Goal: Transaction & Acquisition: Purchase product/service

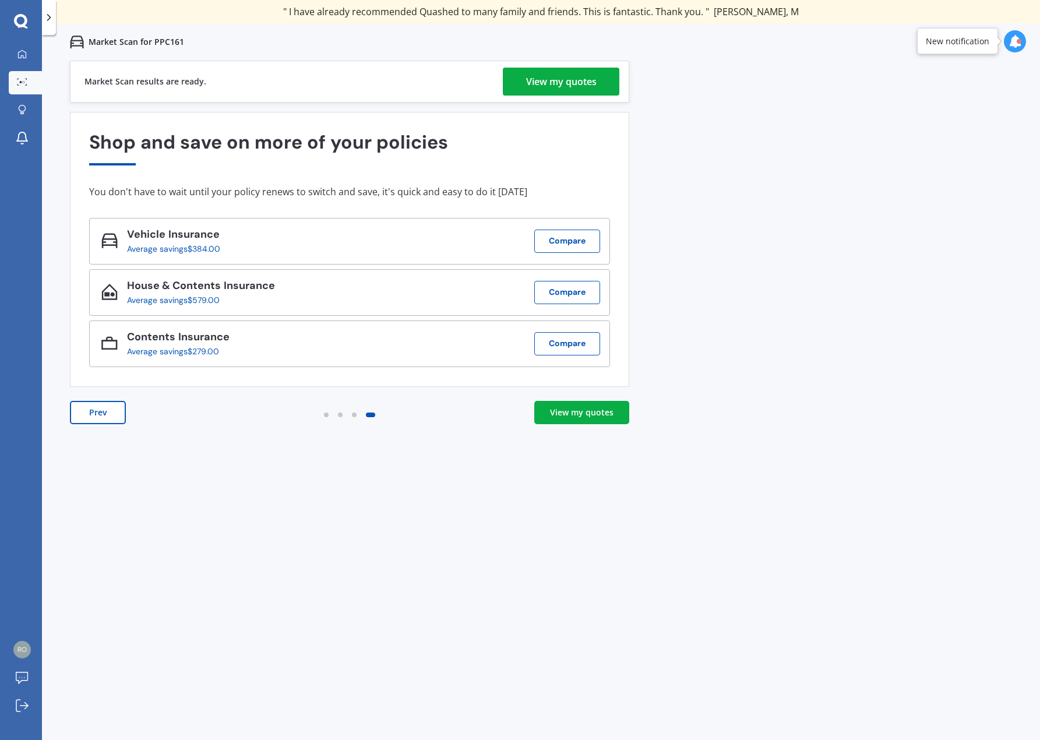
drag, startPoint x: 282, startPoint y: 500, endPoint x: 337, endPoint y: 384, distance: 128.5
click at [283, 501] on div "Previous 60,000+ Kiwis have signed up to shop and save on insurance with us " H…" at bounding box center [541, 431] width 998 height 740
click at [550, 83] on div "View my quotes" at bounding box center [561, 82] width 71 height 28
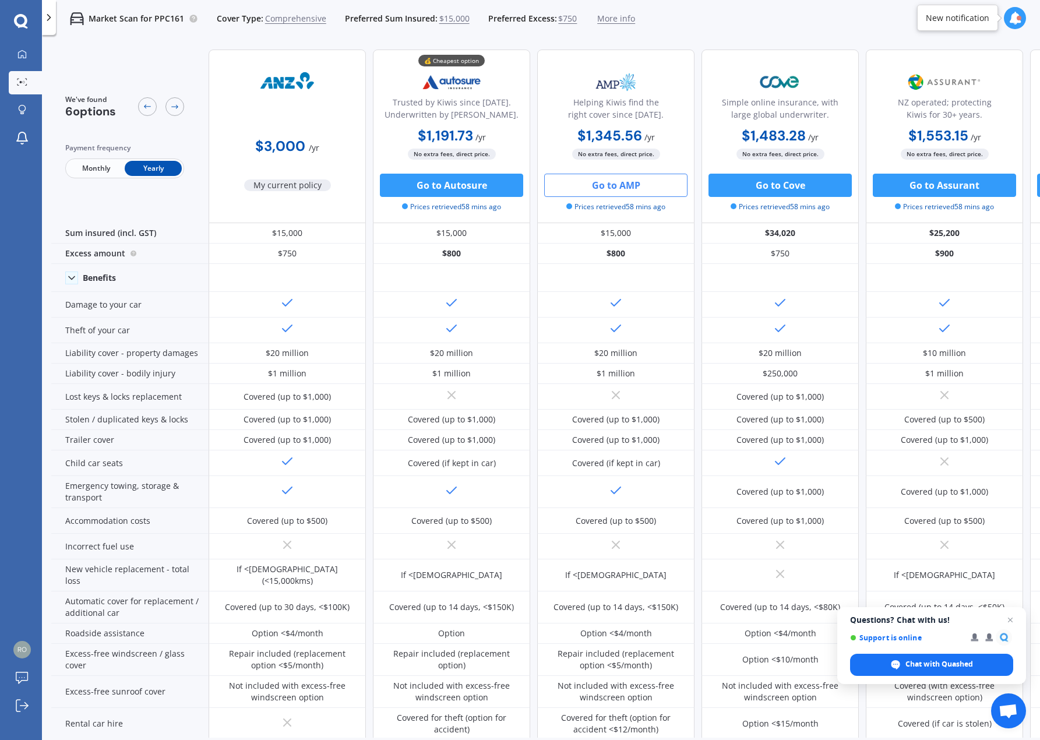
click at [611, 182] on button "Go to AMP" at bounding box center [615, 185] width 143 height 23
